Goal: Task Accomplishment & Management: Manage account settings

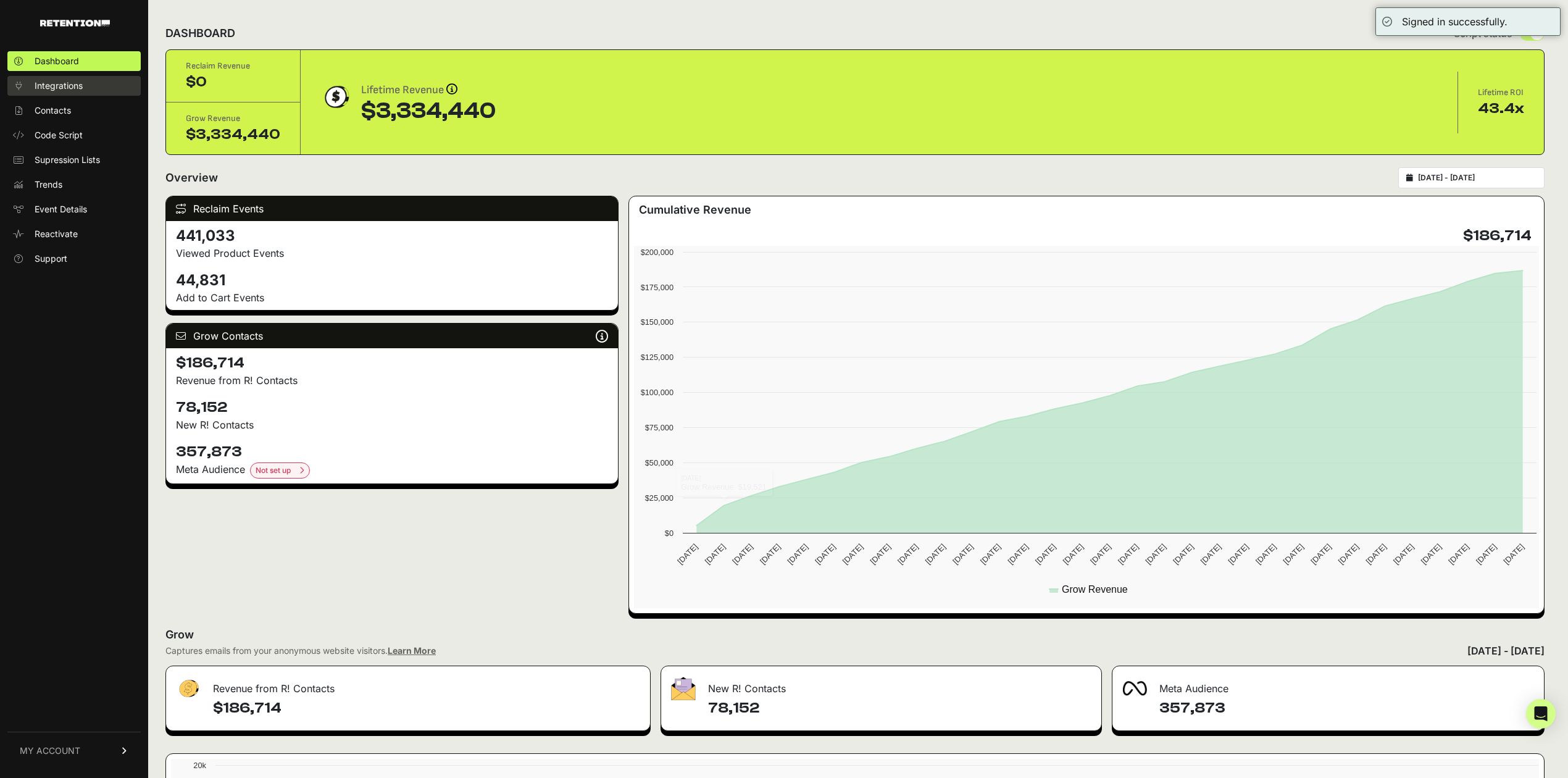
click at [74, 87] on span "Integrations" at bounding box center [59, 85] width 48 height 12
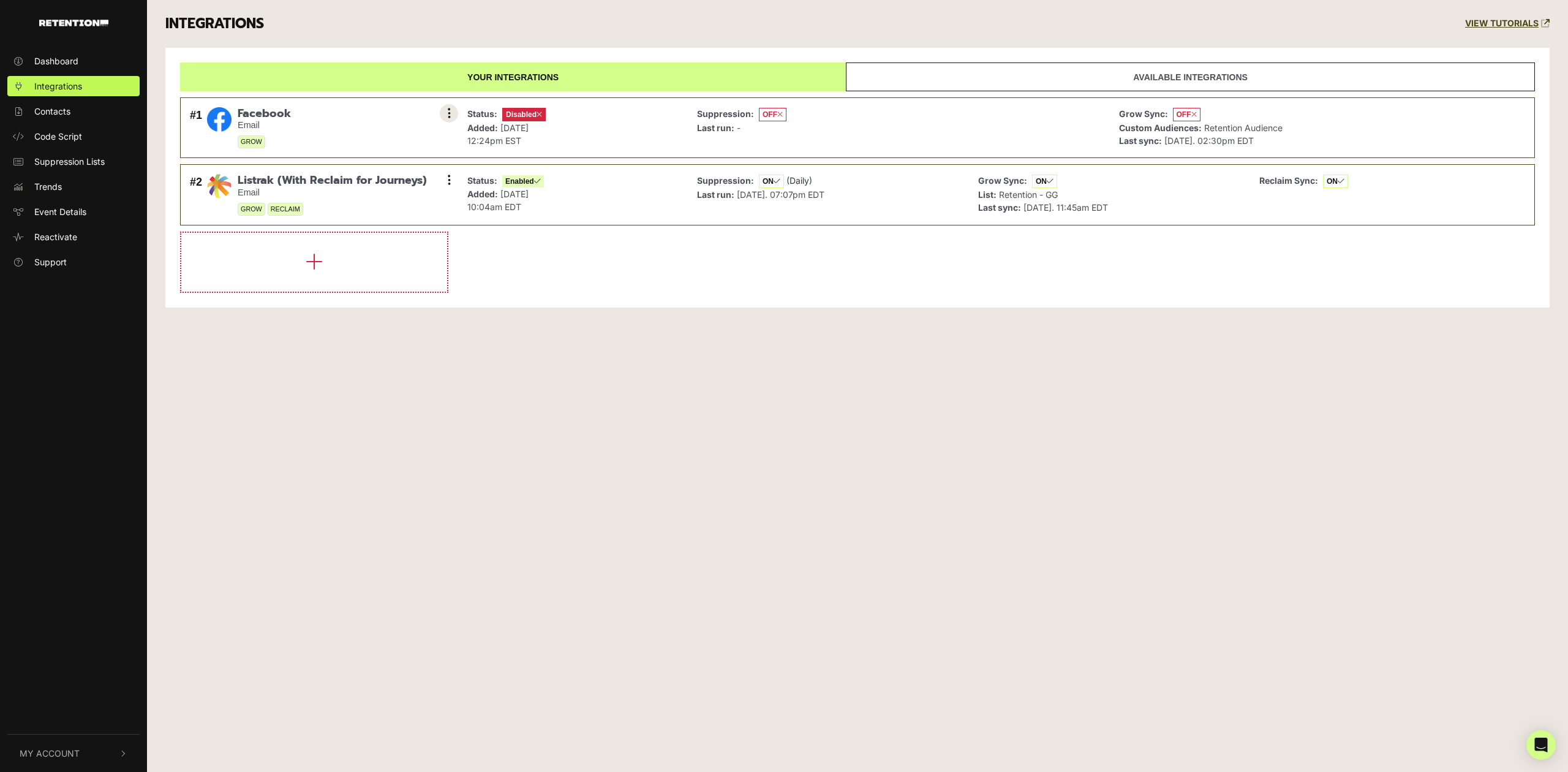
click at [447, 112] on button at bounding box center [449, 113] width 18 height 18
click at [361, 143] on link "Sync History" at bounding box center [374, 142] width 116 height 28
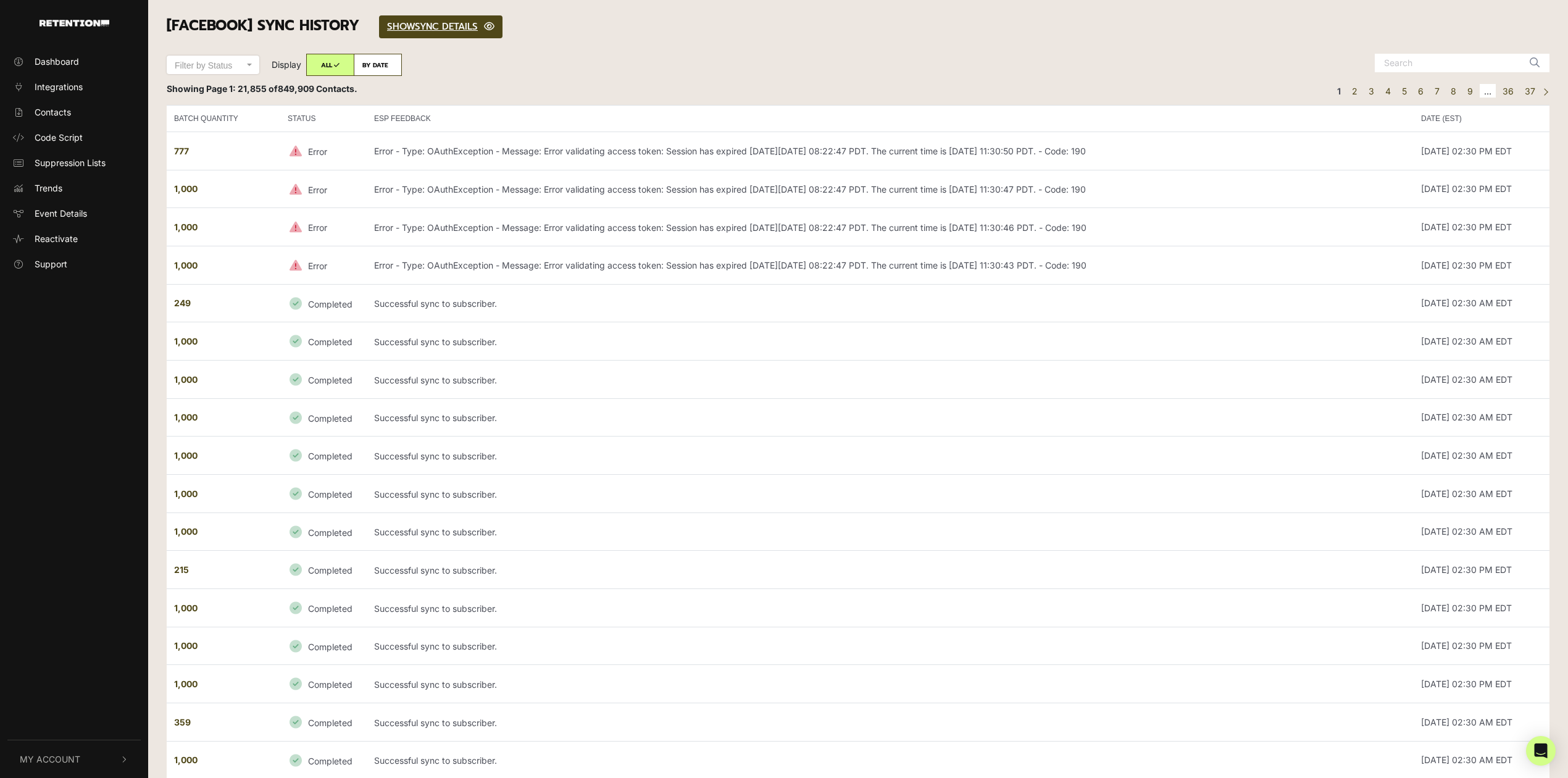
click at [59, 763] on span "My Account" at bounding box center [50, 759] width 60 height 13
click at [60, 751] on span "Sign Out" at bounding box center [52, 757] width 35 height 13
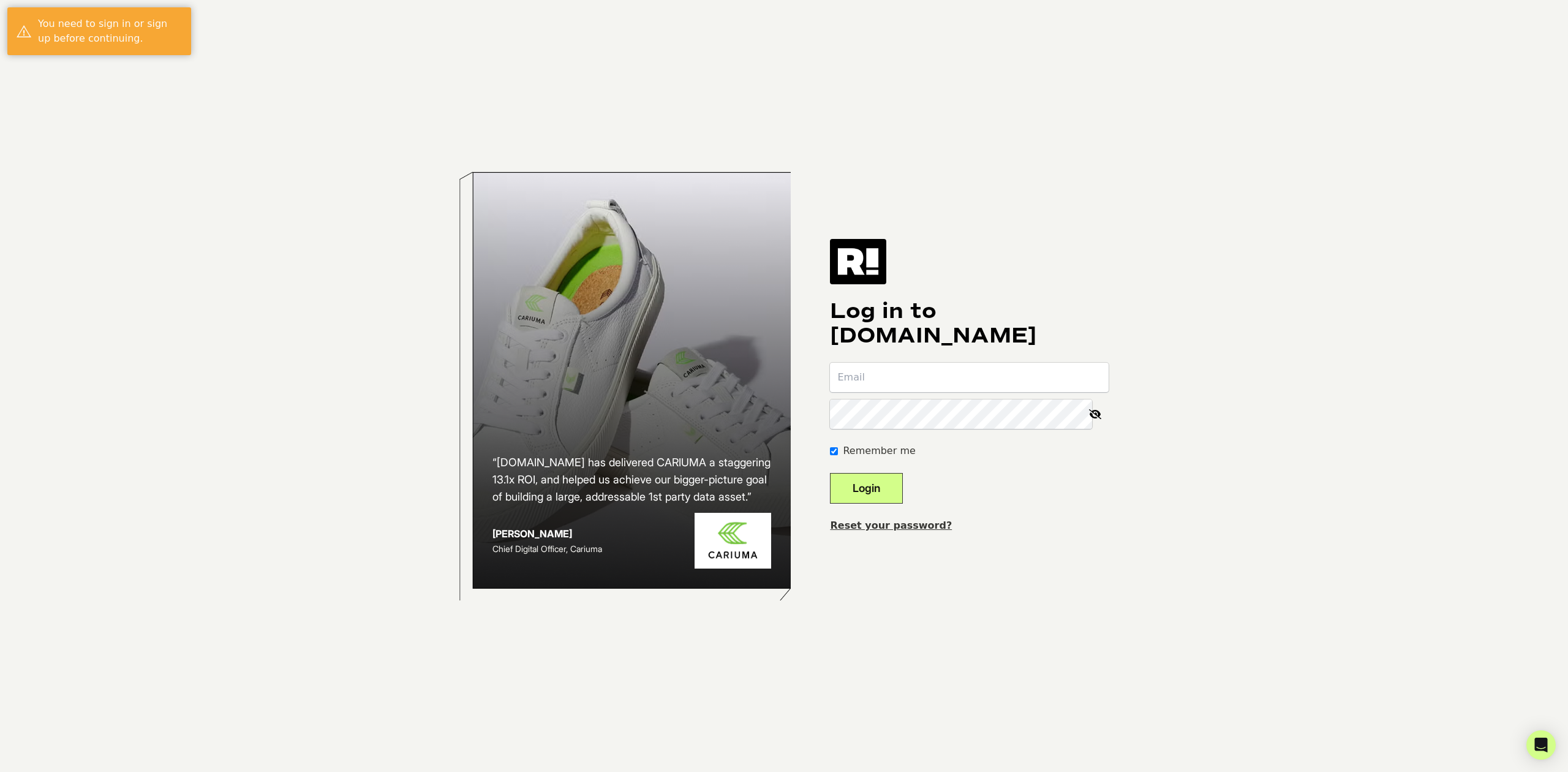
type input "slamoure@wgs.com"
click at [878, 475] on button "Login" at bounding box center [866, 488] width 73 height 30
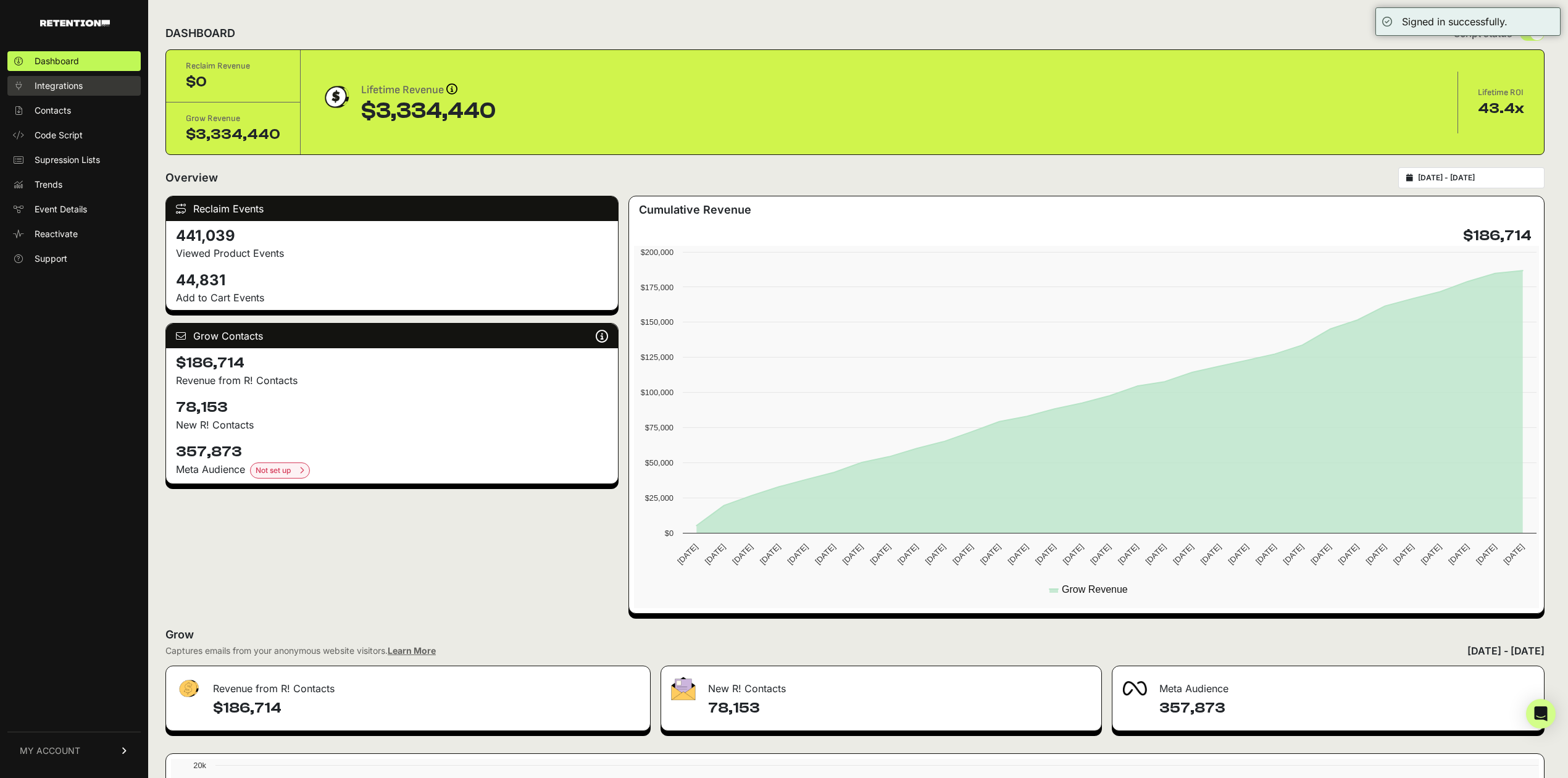
click at [80, 92] on span "Integrations" at bounding box center [59, 85] width 48 height 12
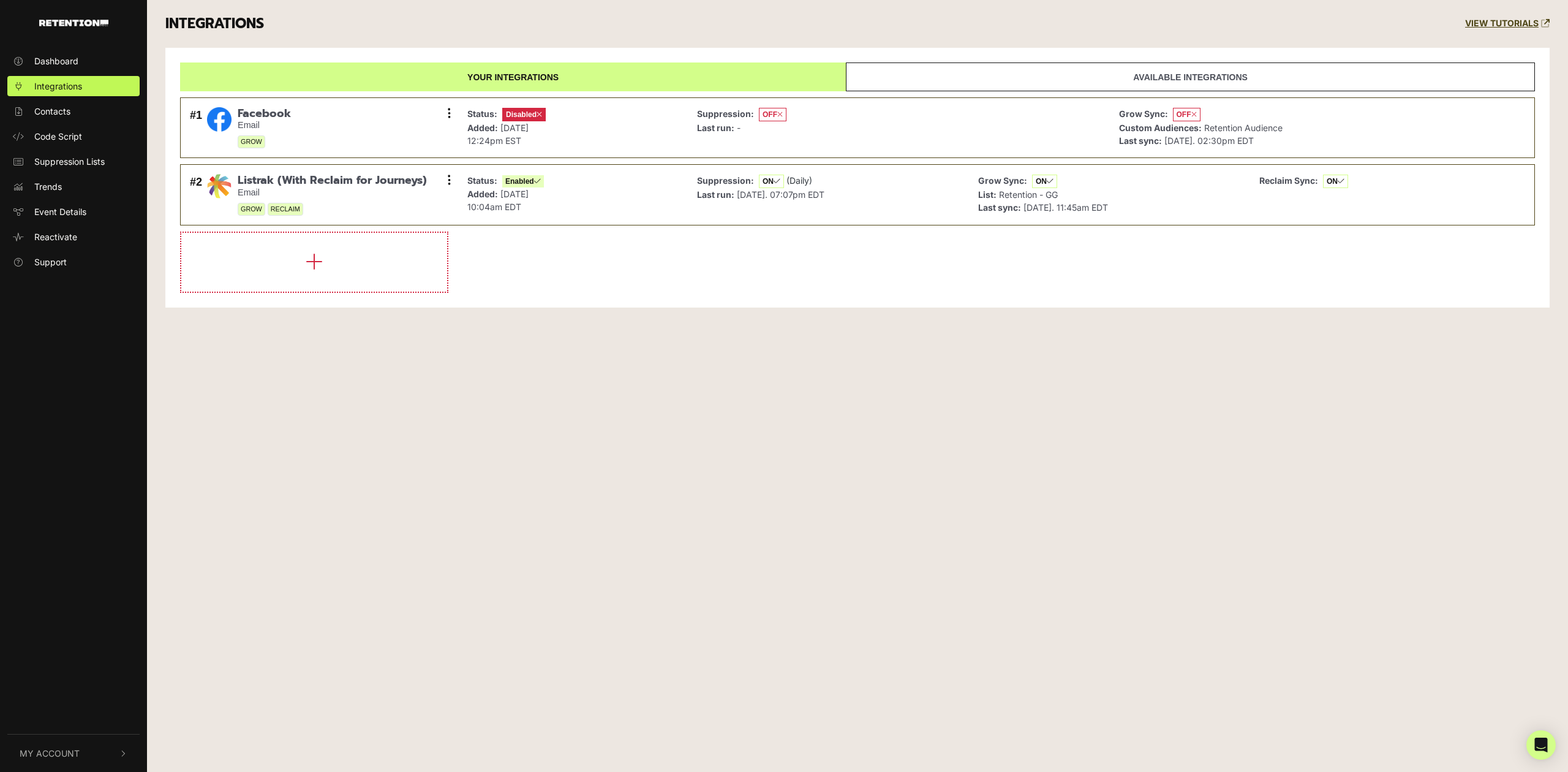
click at [54, 756] on span "My Account" at bounding box center [49, 753] width 60 height 13
click at [66, 606] on ul "Account Details API Details Notifications Billing Subscription Sign Out" at bounding box center [73, 684] width 147 height 157
click at [66, 616] on span "Account Details" at bounding box center [66, 622] width 63 height 13
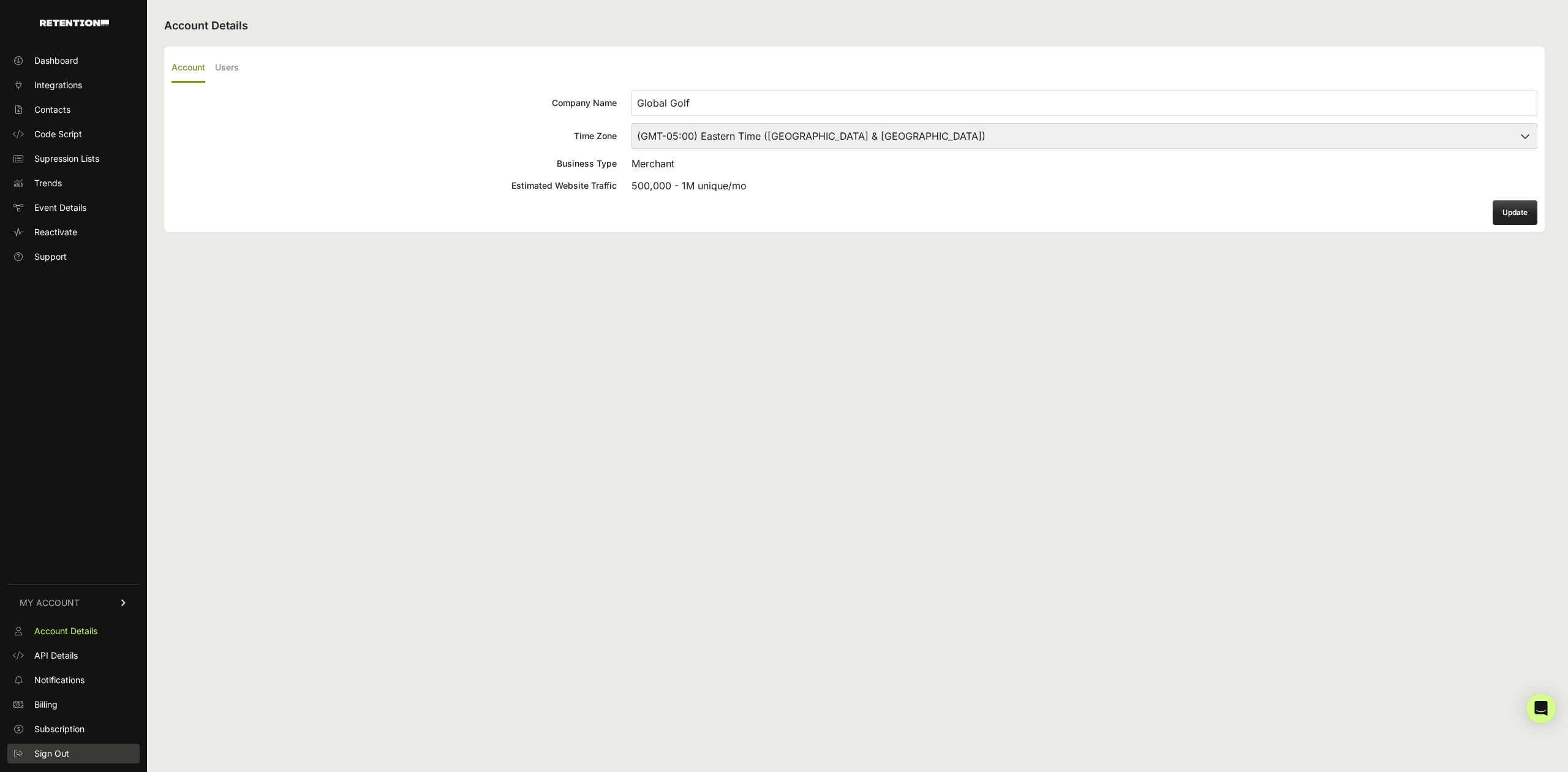
click at [51, 748] on span "Sign Out" at bounding box center [51, 753] width 35 height 12
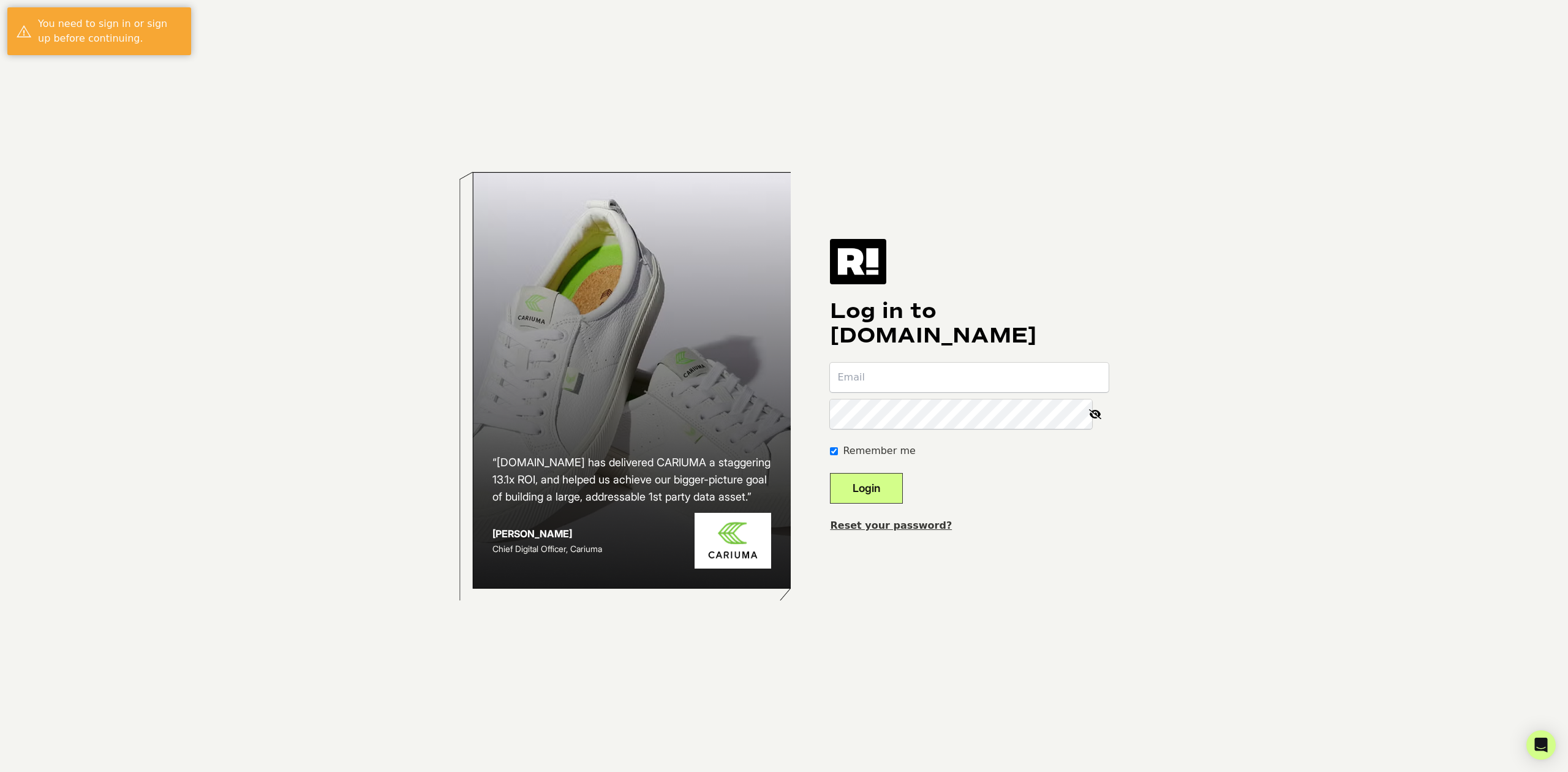
type input "[EMAIL_ADDRESS][DOMAIN_NAME]"
click at [896, 491] on button "Login" at bounding box center [866, 488] width 73 height 30
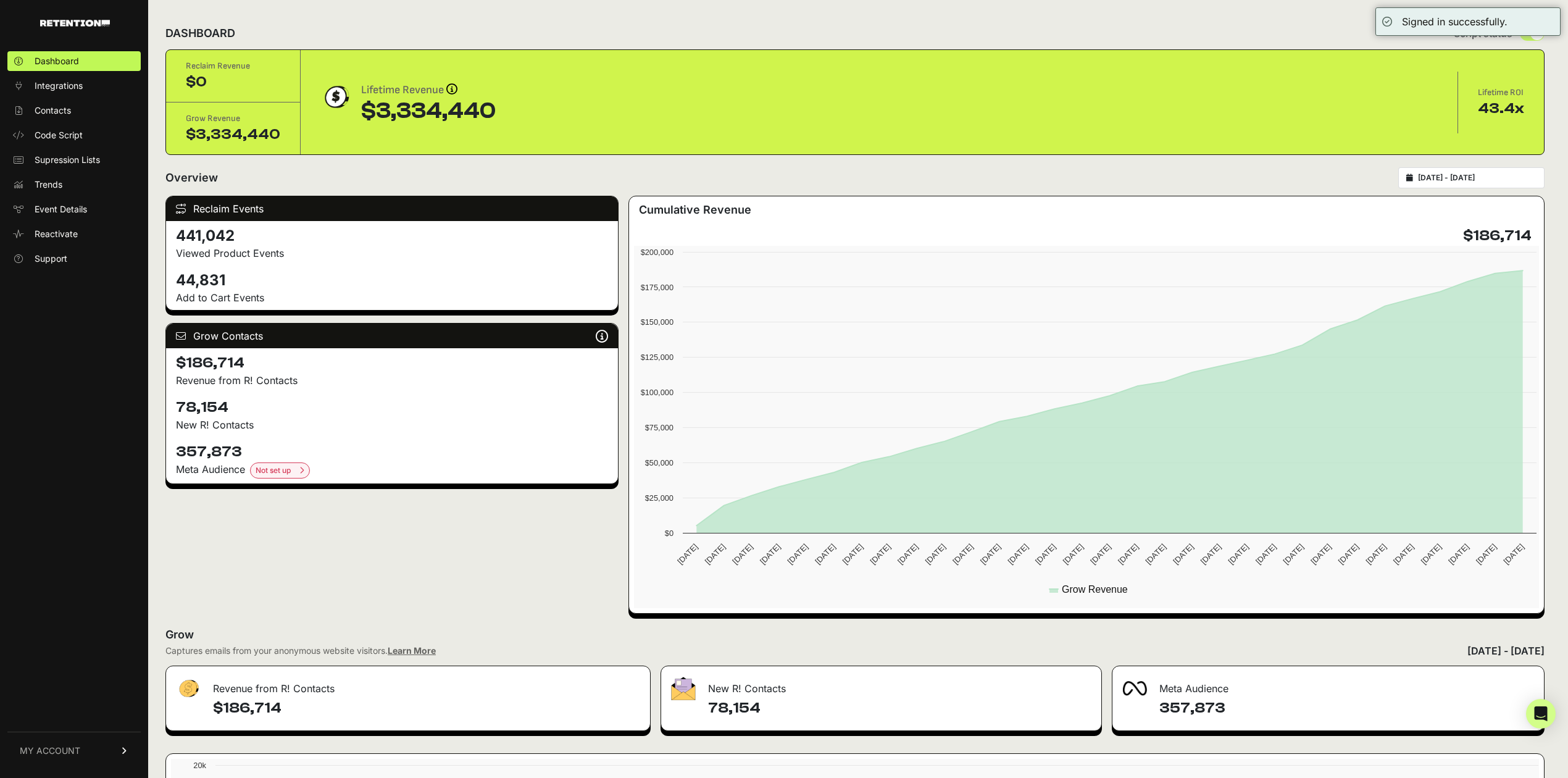
click at [79, 741] on link "MY ACCOUNT" at bounding box center [74, 750] width 133 height 38
click at [72, 756] on link "Sign Out" at bounding box center [74, 759] width 133 height 20
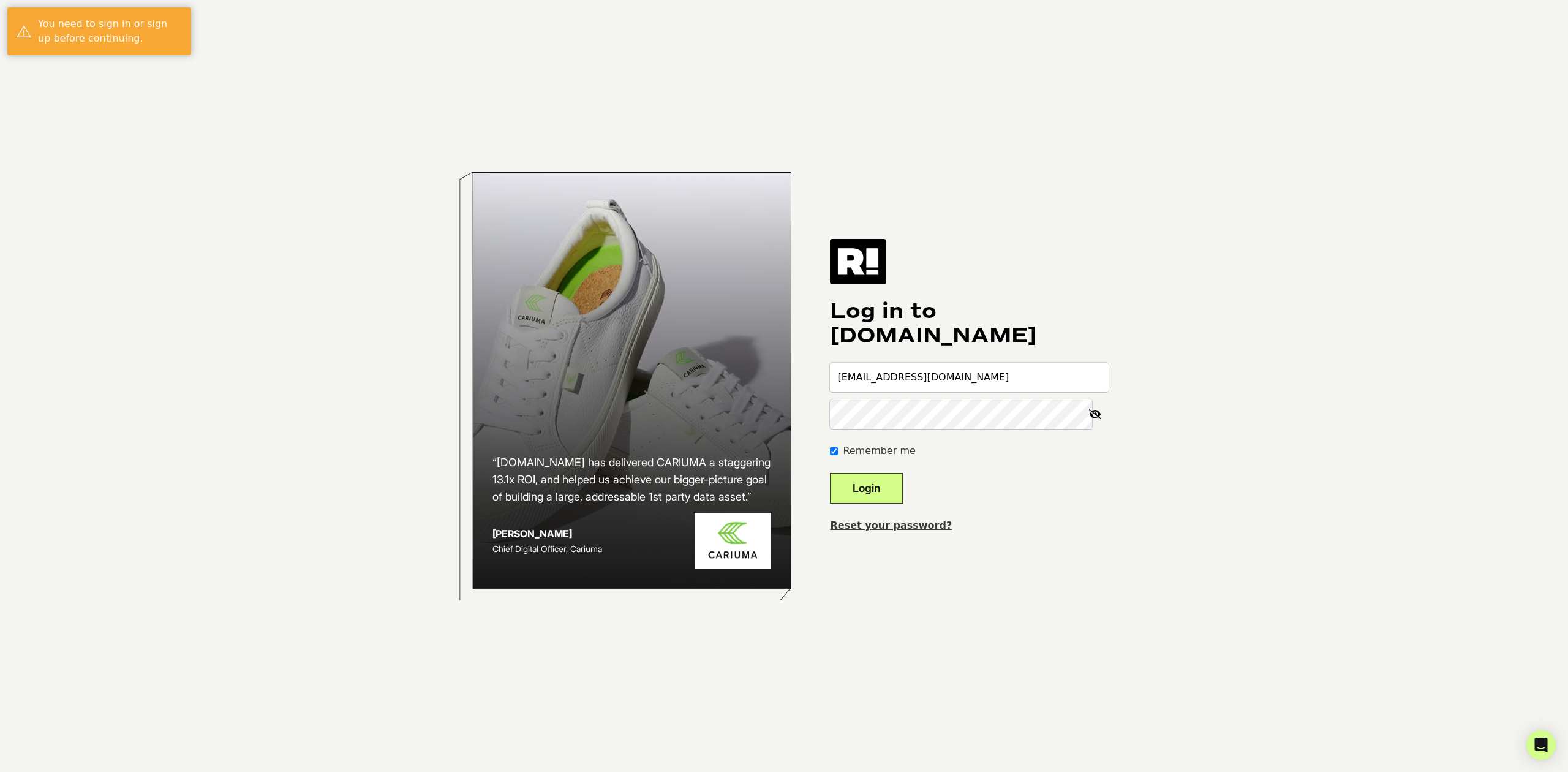
click at [887, 376] on input "[EMAIL_ADDRESS][DOMAIN_NAME]" at bounding box center [969, 377] width 279 height 30
type input "[EMAIL_ADDRESS][DOMAIN_NAME]"
click at [900, 493] on button "Login" at bounding box center [866, 488] width 73 height 30
